Goal: Information Seeking & Learning: Learn about a topic

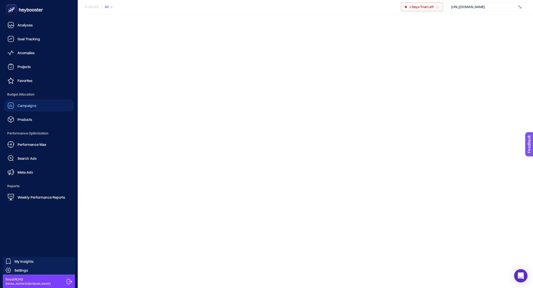
click at [37, 107] on link "Campaigns" at bounding box center [38, 105] width 69 height 11
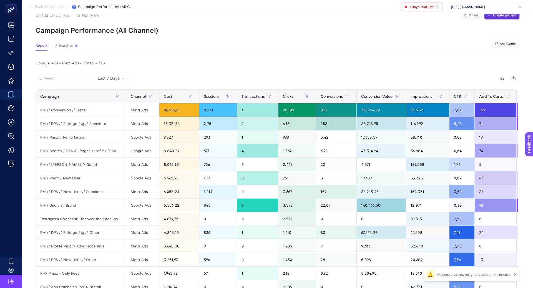
scroll to position [9, 0]
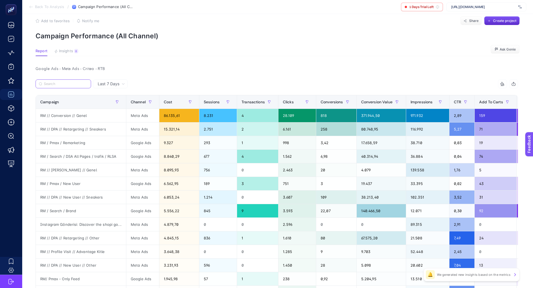
click at [71, 84] on input "Search" at bounding box center [66, 84] width 44 height 4
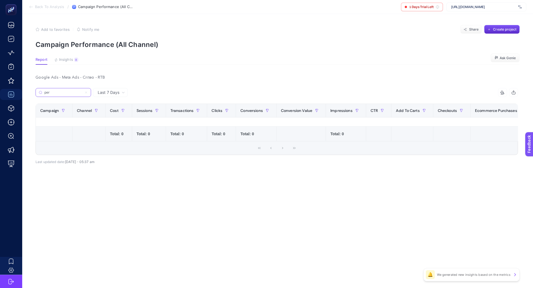
scroll to position [0, 0]
type input "perf"
click at [105, 90] on span "Last 7 Days" at bounding box center [109, 93] width 22 height 6
click at [112, 115] on li "Last 30 Days" at bounding box center [110, 114] width 31 height 10
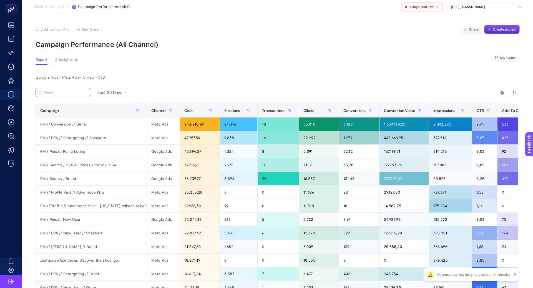
click at [71, 92] on input "Search" at bounding box center [66, 92] width 44 height 4
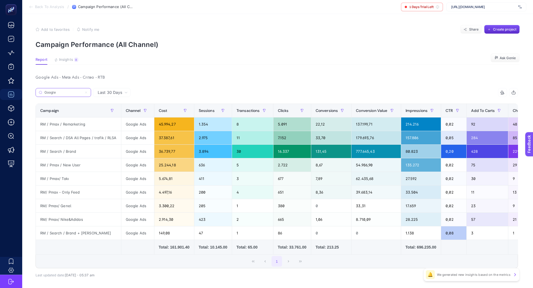
type input "Google"
click at [110, 94] on span "Last 30 Days" at bounding box center [110, 93] width 24 height 6
click at [114, 109] on li "Last 7 Days" at bounding box center [112, 114] width 34 height 10
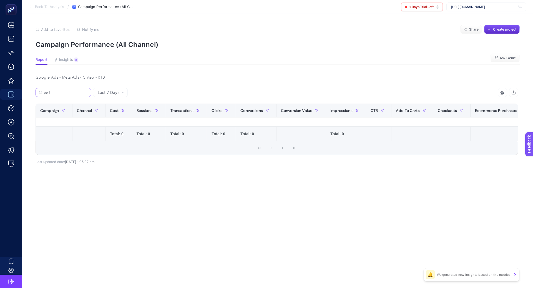
click at [69, 91] on input "perf" at bounding box center [66, 92] width 44 height 4
click at [69, 91] on input "perf" at bounding box center [63, 92] width 38 height 4
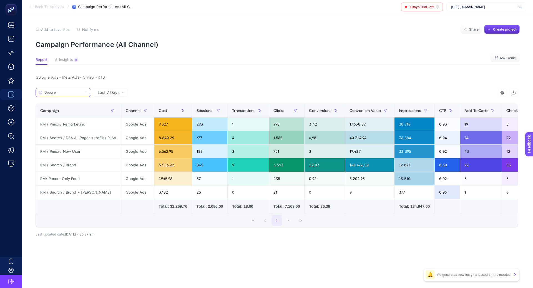
type input "Google"
click at [79, 138] on div "RM / Search / DSA All Pages / trafik / RLSA" at bounding box center [78, 137] width 85 height 13
click at [69, 150] on div "RM / Pmax / New User" at bounding box center [78, 151] width 85 height 13
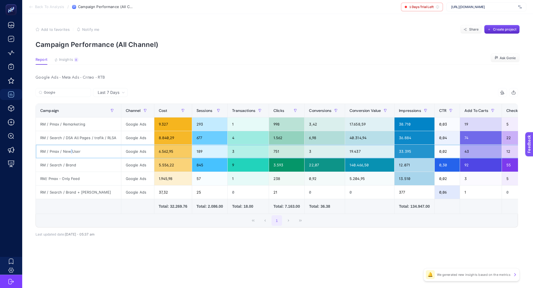
click at [69, 150] on div "RM / Pmax / New User" at bounding box center [78, 151] width 85 height 13
click at [68, 164] on div "RM / Search / Brand" at bounding box center [78, 164] width 85 height 13
click at [68, 165] on div "RM / Search / Brand" at bounding box center [78, 164] width 85 height 13
click at [65, 167] on div at bounding box center [65, 167] width 0 height 0
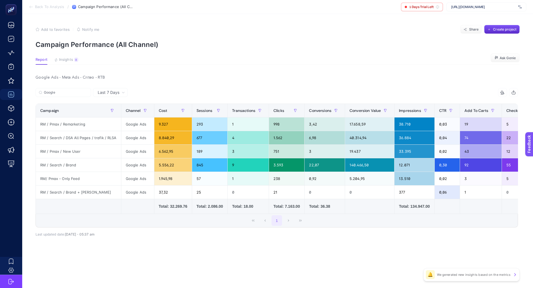
click at [110, 230] on div "Google 16 items selected Campaign Channel Cost Sessions Transactions Clicks Con…" at bounding box center [277, 166] width 482 height 139
click at [117, 90] on span "Last 7 Days" at bounding box center [109, 93] width 22 height 6
click at [114, 114] on li "Last 30 Days" at bounding box center [110, 114] width 31 height 10
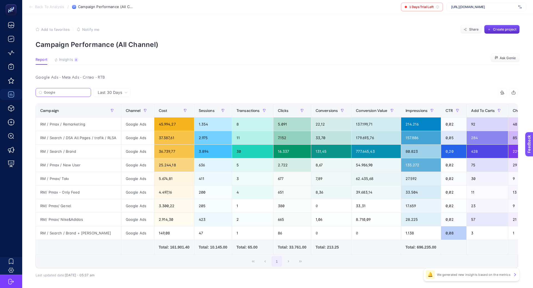
click at [66, 92] on input "Google" at bounding box center [66, 92] width 44 height 4
click at [66, 92] on input "Google" at bounding box center [63, 92] width 38 height 4
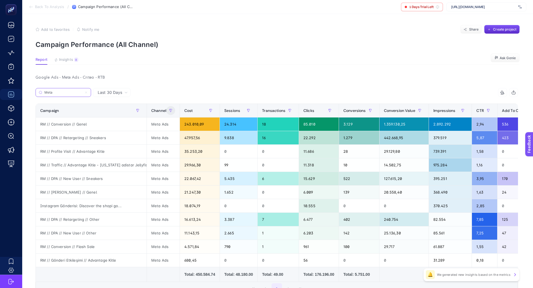
type input "Meta"
click at [173, 111] on button "button" at bounding box center [170, 110] width 9 height 9
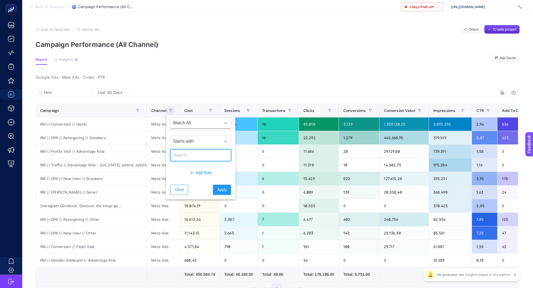
click at [183, 159] on input "text" at bounding box center [200, 155] width 61 height 12
type input "Meta"
click at [221, 190] on span "Apply" at bounding box center [222, 190] width 10 height 6
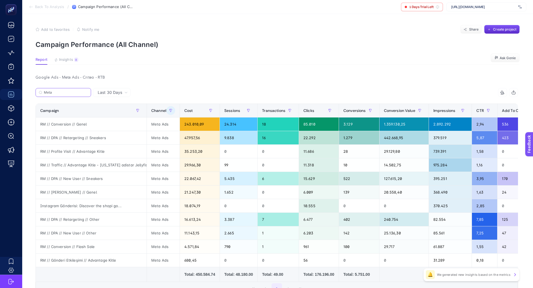
click at [75, 93] on input "Meta" at bounding box center [66, 92] width 44 height 4
click at [74, 92] on input "Meta" at bounding box center [63, 92] width 38 height 4
click at [164, 84] on div "Google Ads - Meta Ads - Criteo - RTB Last 30 Days Google 16 items selected Camp…" at bounding box center [276, 201] width 491 height 255
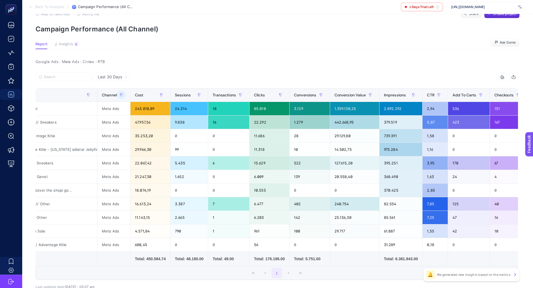
scroll to position [0, 16]
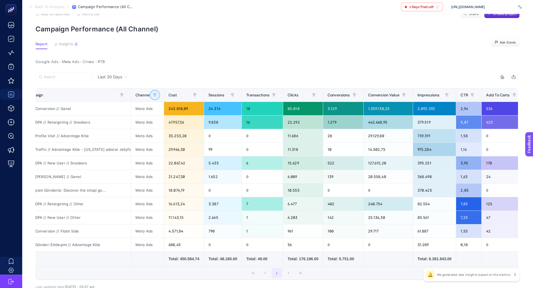
click at [152, 95] on button "button" at bounding box center [154, 94] width 9 height 9
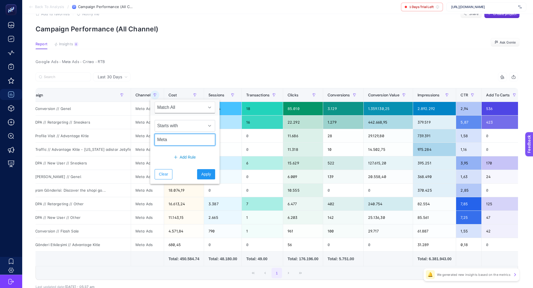
click at [166, 137] on input "Meta" at bounding box center [185, 140] width 61 height 12
click at [201, 173] on span "Apply" at bounding box center [206, 174] width 10 height 6
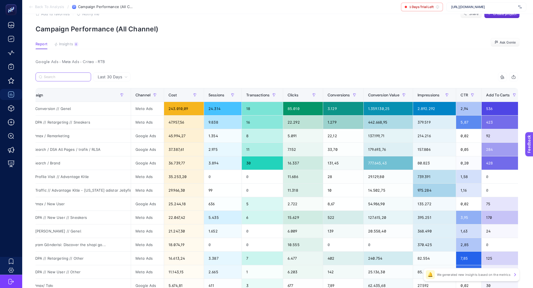
click at [81, 76] on input "Search" at bounding box center [66, 77] width 44 height 4
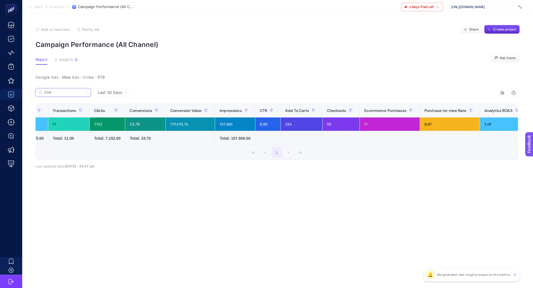
scroll to position [0, 0]
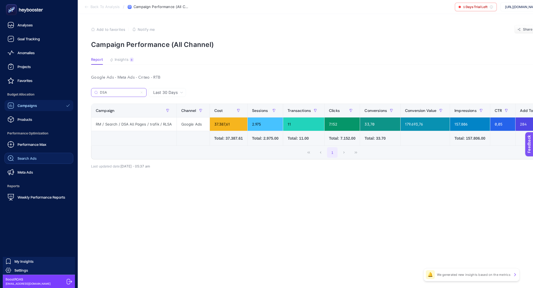
type input "DSA"
click at [32, 158] on span "Search Ads" at bounding box center [26, 158] width 19 height 4
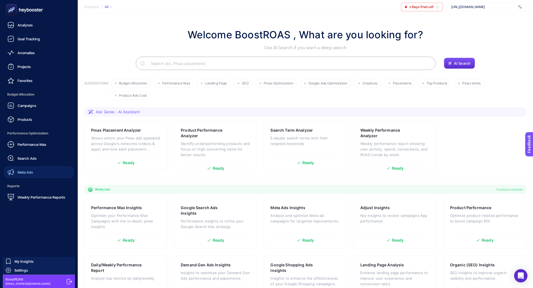
click at [33, 170] on link "Meta Ads" at bounding box center [38, 172] width 69 height 11
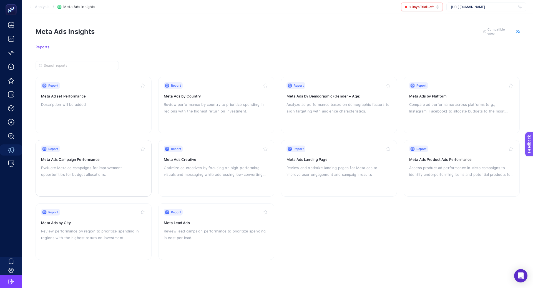
click at [123, 176] on p "Evaluate Meta ad campaigns for improvement opportunities for budget allocations." at bounding box center [93, 170] width 105 height 13
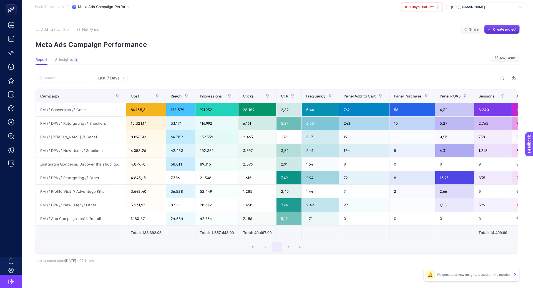
click at [110, 80] on span "Last 7 Days" at bounding box center [109, 78] width 22 height 6
click at [115, 98] on li "Last 30 Days" at bounding box center [110, 100] width 31 height 10
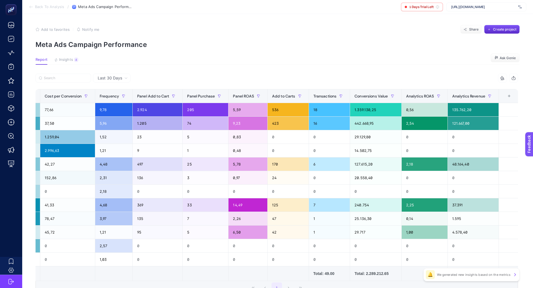
scroll to position [0, 328]
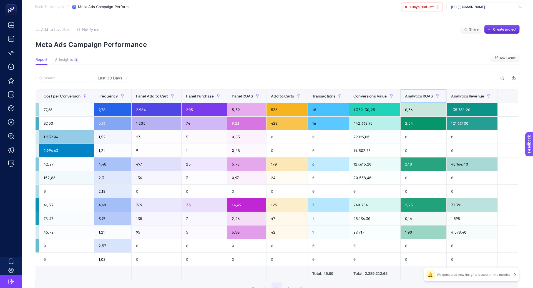
click at [424, 97] on span "Analytics ROAS" at bounding box center [419, 96] width 28 height 4
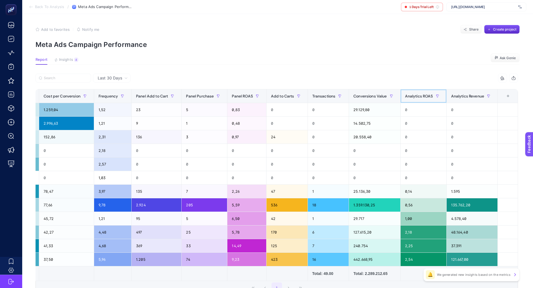
click at [424, 97] on span "Analytics ROAS" at bounding box center [419, 96] width 28 height 4
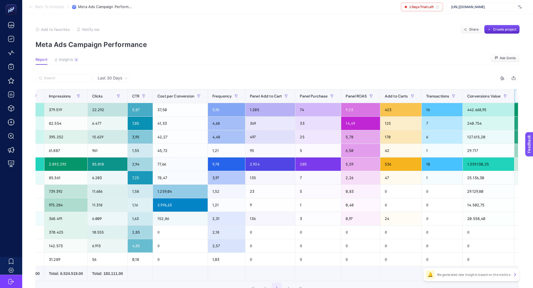
scroll to position [0, 0]
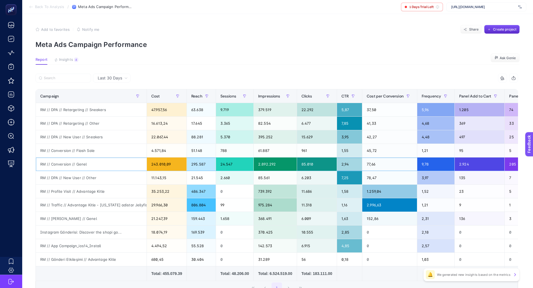
click at [72, 162] on div "RM // Conversion // Genel" at bounding box center [91, 163] width 111 height 13
click at [73, 178] on div "RM // DPA // New User // Other" at bounding box center [91, 177] width 111 height 13
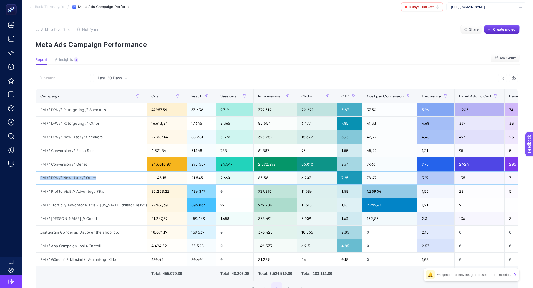
click at [73, 178] on div "RM // DPA // New User // Other" at bounding box center [91, 177] width 111 height 13
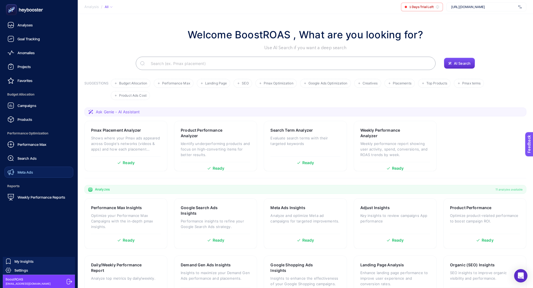
click at [26, 175] on div "Meta Ads" at bounding box center [20, 172] width 26 height 7
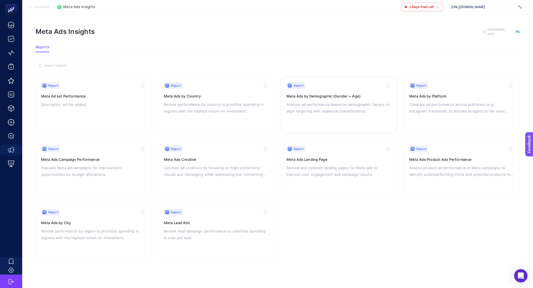
click at [304, 94] on h3 "Meta Ads by Demographic (Gender + Age)" at bounding box center [338, 96] width 105 height 6
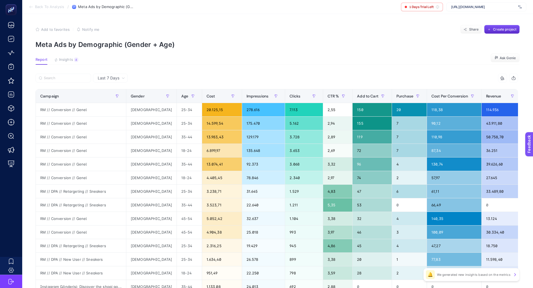
click at [62, 56] on article "Add to favorites false Notify me Share Create project Meta Ads by Demographic (…" at bounding box center [277, 231] width 511 height 434
click at [74, 61] on div "4" at bounding box center [76, 59] width 4 height 4
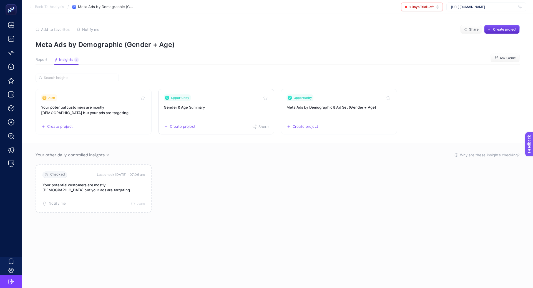
click at [243, 102] on link "Opportunity Gender & Age Summary Create project Share" at bounding box center [216, 112] width 116 height 46
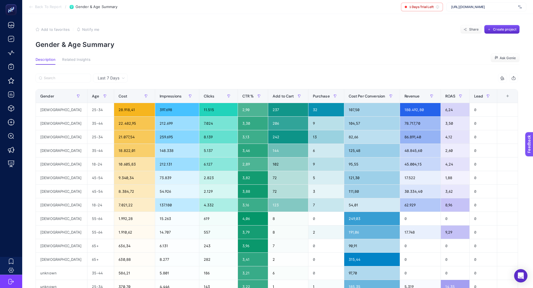
click at [115, 77] on span "Last 7 Days" at bounding box center [109, 78] width 22 height 6
click at [114, 88] on li "Last 7 Days" at bounding box center [110, 90] width 31 height 10
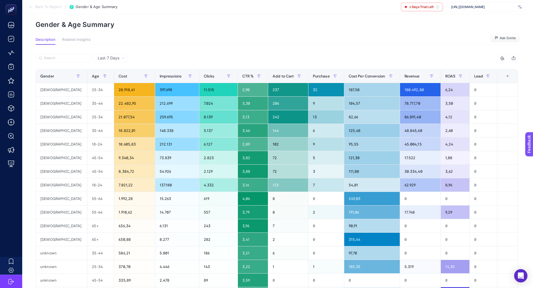
scroll to position [19, 0]
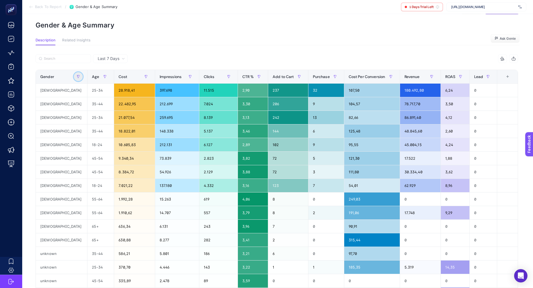
click at [77, 77] on icon "button" at bounding box center [78, 76] width 3 height 3
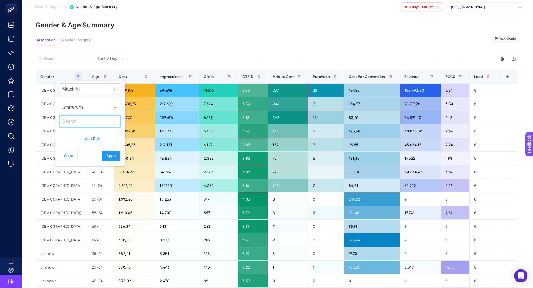
click at [82, 122] on input "text" at bounding box center [90, 121] width 61 height 12
type input "male"
click at [106, 153] on span "Apply" at bounding box center [111, 156] width 10 height 6
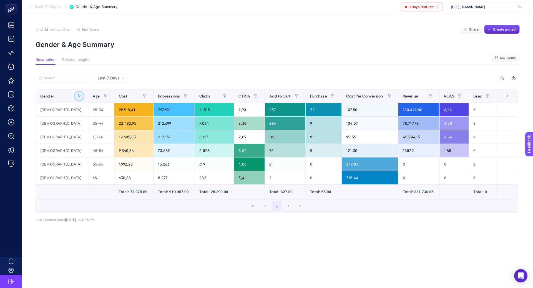
scroll to position [0, 0]
click at [75, 99] on button "button" at bounding box center [79, 96] width 9 height 9
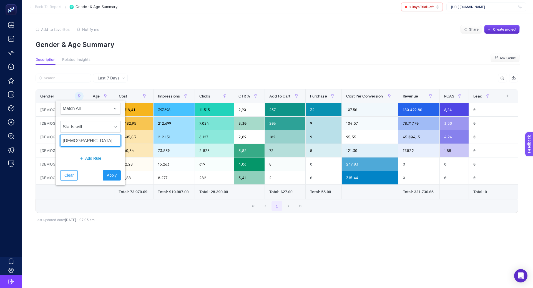
click at [79, 139] on input "male" at bounding box center [90, 141] width 61 height 12
type input "female"
click at [109, 178] on button "Apply" at bounding box center [112, 175] width 18 height 10
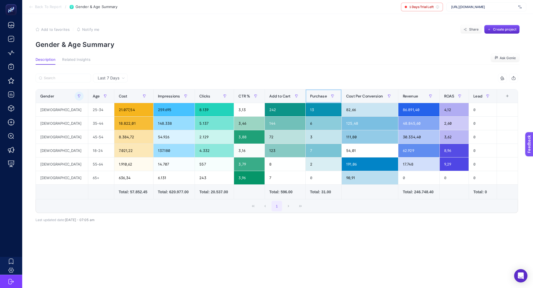
click at [312, 94] on span "Purchase" at bounding box center [318, 96] width 17 height 4
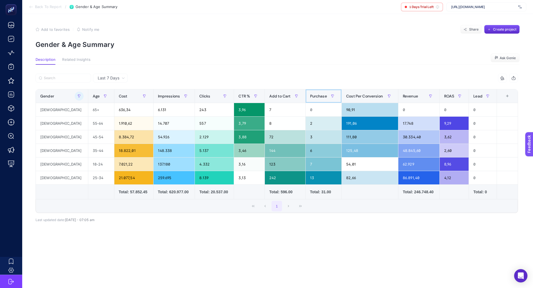
click at [312, 94] on span "Purchase" at bounding box center [318, 96] width 17 height 4
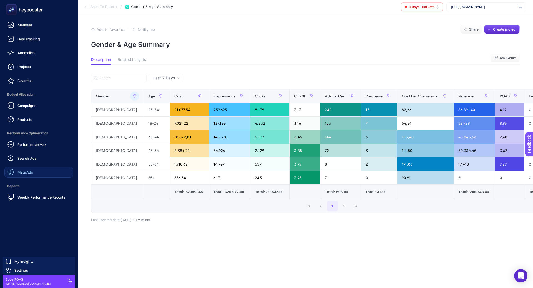
click at [33, 167] on link "Meta Ads" at bounding box center [38, 172] width 69 height 11
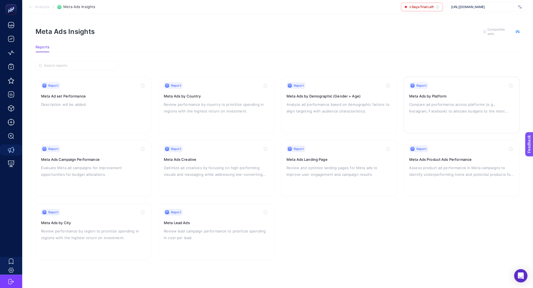
click at [429, 102] on p "Compare ad performance across platforms (e.g., Instagram, Facebook) to allocate…" at bounding box center [461, 107] width 105 height 13
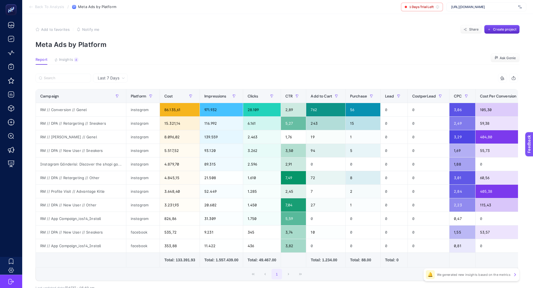
click at [111, 79] on span "Last 7 Days" at bounding box center [109, 78] width 22 height 6
click at [114, 99] on li "Last 30 Days" at bounding box center [110, 100] width 31 height 10
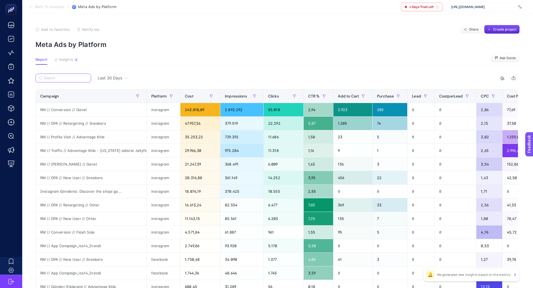
click at [67, 80] on input "Search" at bounding box center [66, 78] width 44 height 4
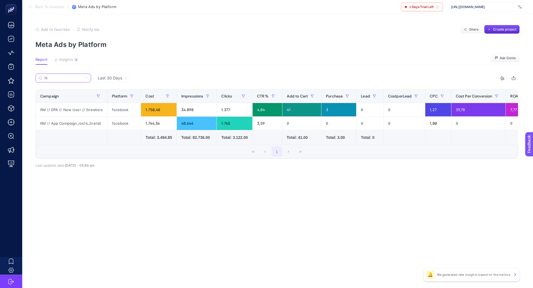
type input "f"
